Goal: Information Seeking & Learning: Learn about a topic

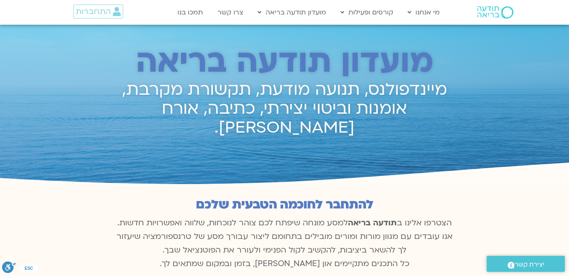
scroll to position [861, 0]
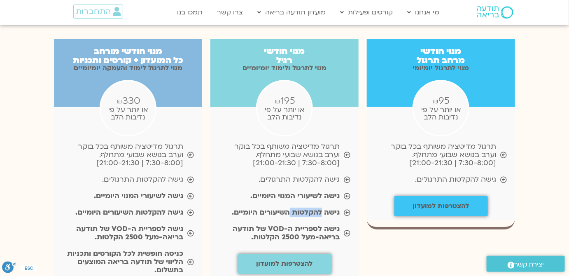
click at [317, 208] on b "גישה להקלטות השיעורים היומיים." at bounding box center [286, 212] width 108 height 9
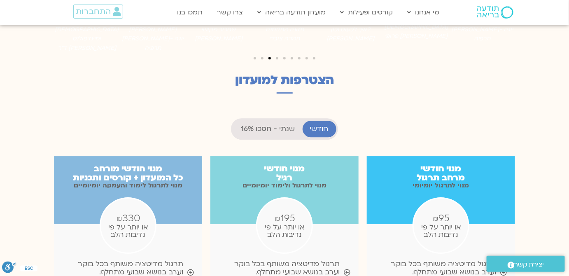
scroll to position [749, 0]
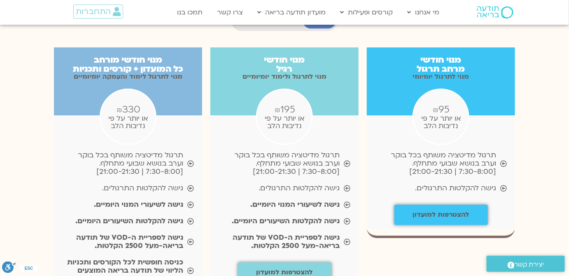
scroll to position [861, 0]
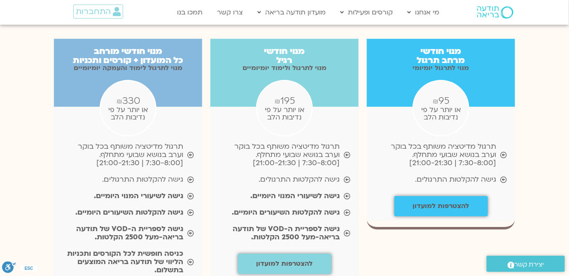
click at [474, 143] on span "תרגול מדיטציה משותף בכל בוקר וערב בנושא שבועי מתחלף. [7:30-8:00 | 21:00-21:30]" at bounding box center [435, 155] width 121 height 25
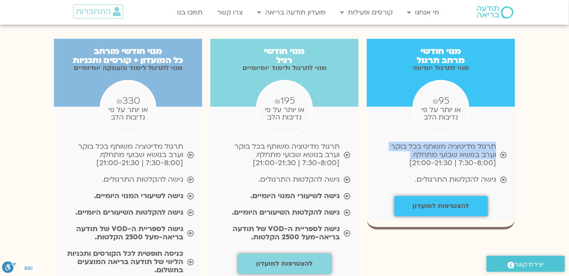
click at [474, 143] on span "תרגול מדיטציה משותף בכל בוקר וערב בנושא שבועי מתחלף. [7:30-8:00 | 21:00-21:30]" at bounding box center [435, 155] width 121 height 25
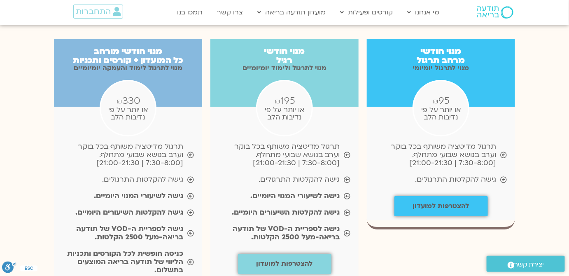
click at [531, 134] on div "מנוי חודשי מרחב תרגול מנוי לתרגול יומיומי ₪ 95 או יותר על פי נדיבות הלב תרגול מ…" at bounding box center [284, 218] width 561 height 376
click at [543, 193] on div "מנוי חודשי מרחב תרגול מנוי לתרגול יומיומי ₪ 95 או יותר על פי נדיבות הלב תרגול מ…" at bounding box center [284, 218] width 561 height 376
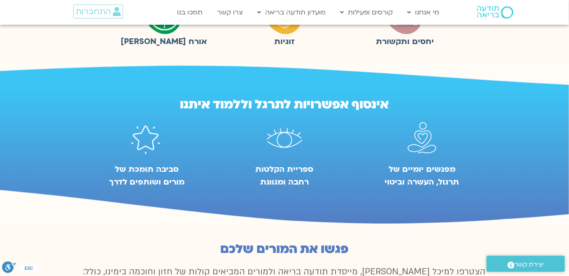
scroll to position [637, 0]
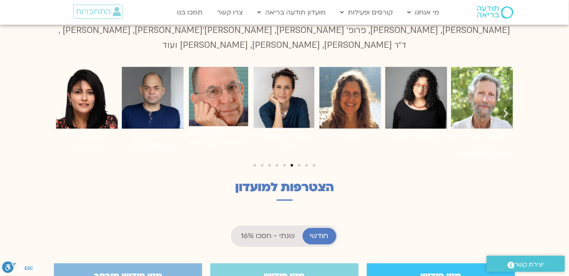
click at [300, 159] on div "קרוסלת תמונות" at bounding box center [284, 164] width 461 height 11
click at [299, 159] on div "קרוסלת תמונות" at bounding box center [284, 164] width 461 height 11
click at [299, 164] on span "לעבור לשקופית 7" at bounding box center [299, 165] width 2 height 2
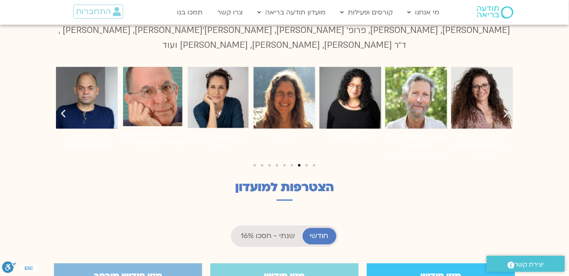
click at [307, 159] on div "קרוסלת תמונות" at bounding box center [284, 164] width 461 height 11
click at [306, 159] on div "קרוסלת תמונות" at bounding box center [284, 164] width 461 height 11
click at [306, 164] on span "לעבור לשקופית 8" at bounding box center [307, 165] width 2 height 2
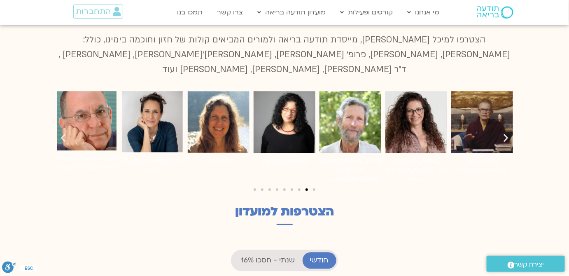
scroll to position [562, 0]
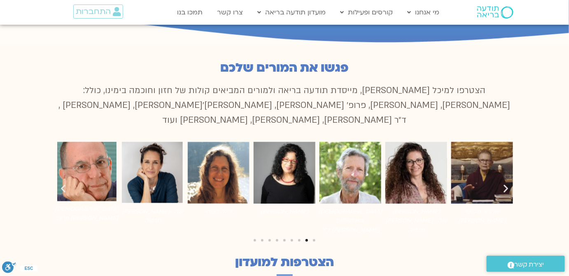
click at [64, 183] on icon "שקופית קודמת" at bounding box center [63, 188] width 10 height 10
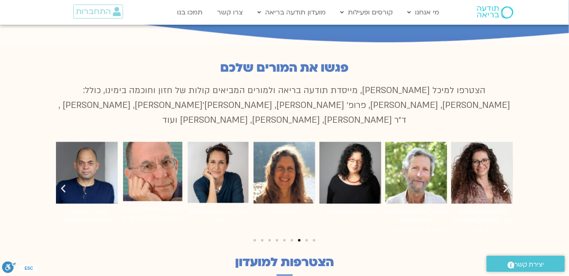
click at [63, 183] on icon "שקופית קודמת" at bounding box center [63, 188] width 10 height 10
click at [208, 97] on p "הצטרפו למיכל [PERSON_NAME], מייסדת תודעה בריאה ולמורים המביאים קולות של חזון וח…" at bounding box center [284, 105] width 461 height 44
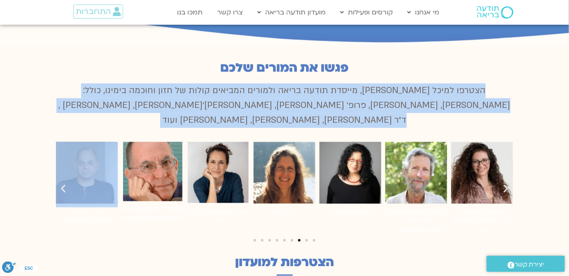
click at [208, 97] on p "הצטרפו למיכל [PERSON_NAME], מייסדת תודעה בריאה ולמורים המביאים קולות של חזון וח…" at bounding box center [284, 105] width 461 height 44
click at [360, 99] on p "הצטרפו למיכל [PERSON_NAME], מייסדת תודעה בריאה ולמורים המביאים קולות של חזון וח…" at bounding box center [284, 105] width 461 height 44
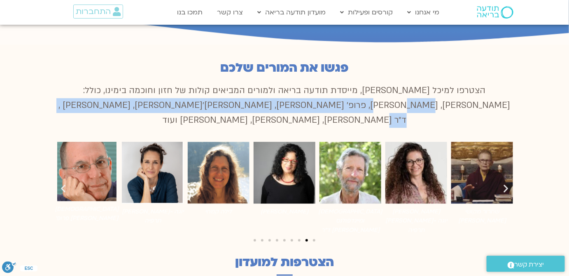
drag, startPoint x: 427, startPoint y: 107, endPoint x: 138, endPoint y: 98, distance: 288.6
click at [138, 98] on p "הצטרפו למיכל [PERSON_NAME], מייסדת תודעה בריאה ולמורים המביאים קולות של חזון וח…" at bounding box center [284, 105] width 461 height 44
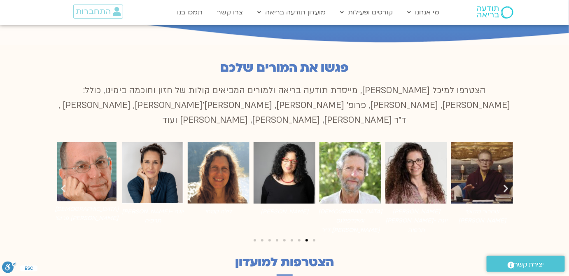
click at [503, 183] on icon "שקופית הבאה" at bounding box center [506, 188] width 10 height 10
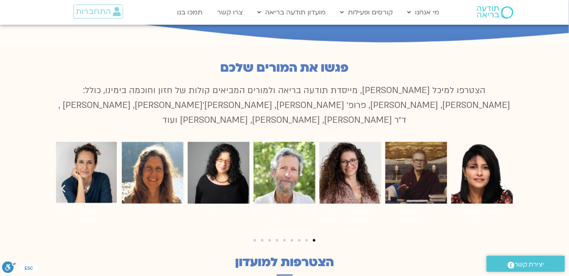
click at [68, 162] on img "9 / 9" at bounding box center [87, 173] width 62 height 62
click at [60, 174] on img "9 / 9" at bounding box center [87, 173] width 62 height 62
click at [68, 174] on img "9 / 9" at bounding box center [87, 173] width 62 height 62
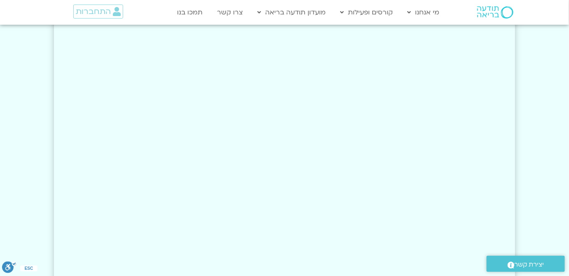
scroll to position [1461, 0]
